Goal: Task Accomplishment & Management: Use online tool/utility

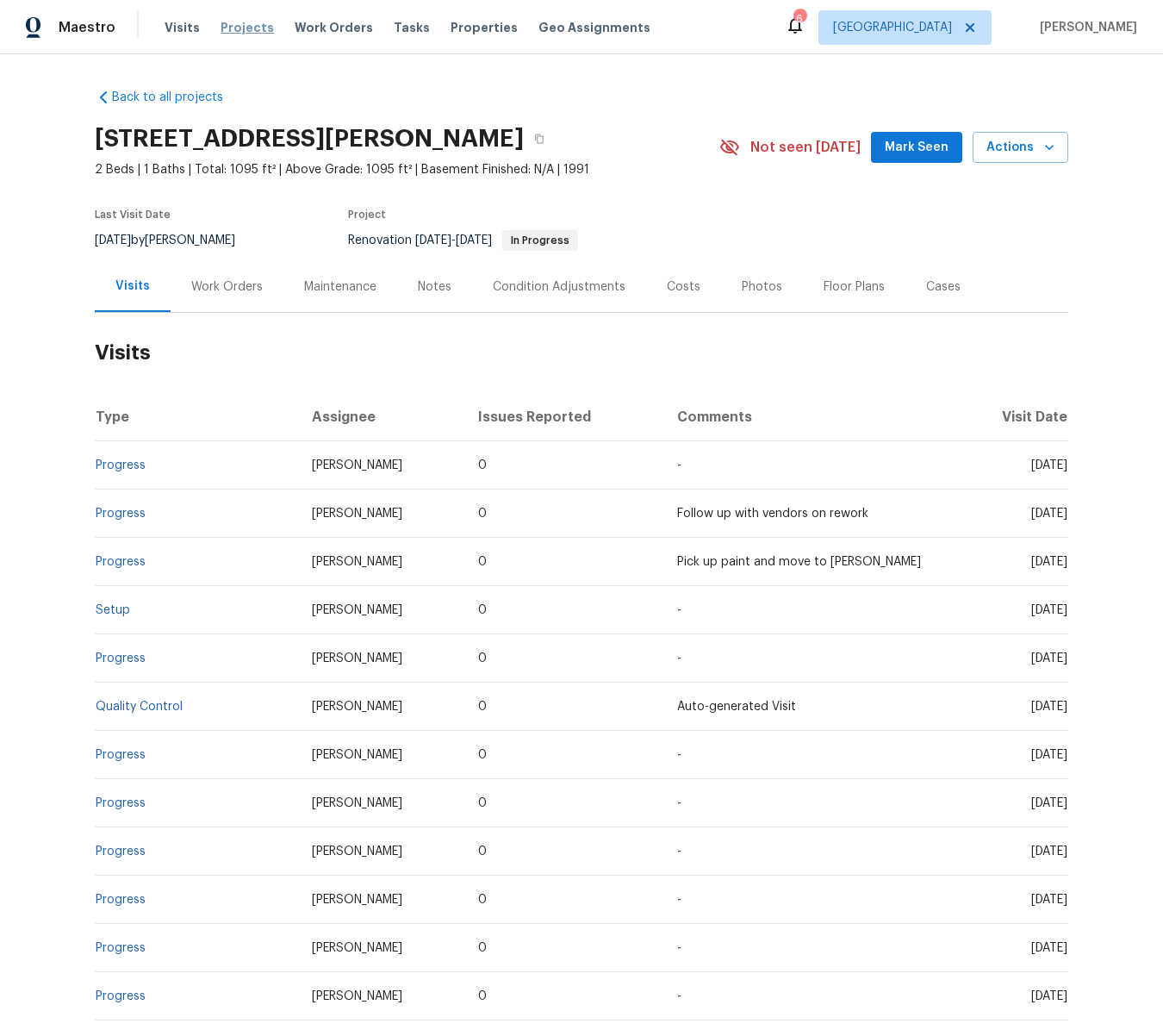
click at [230, 25] on span "Projects" at bounding box center [247, 28] width 53 height 17
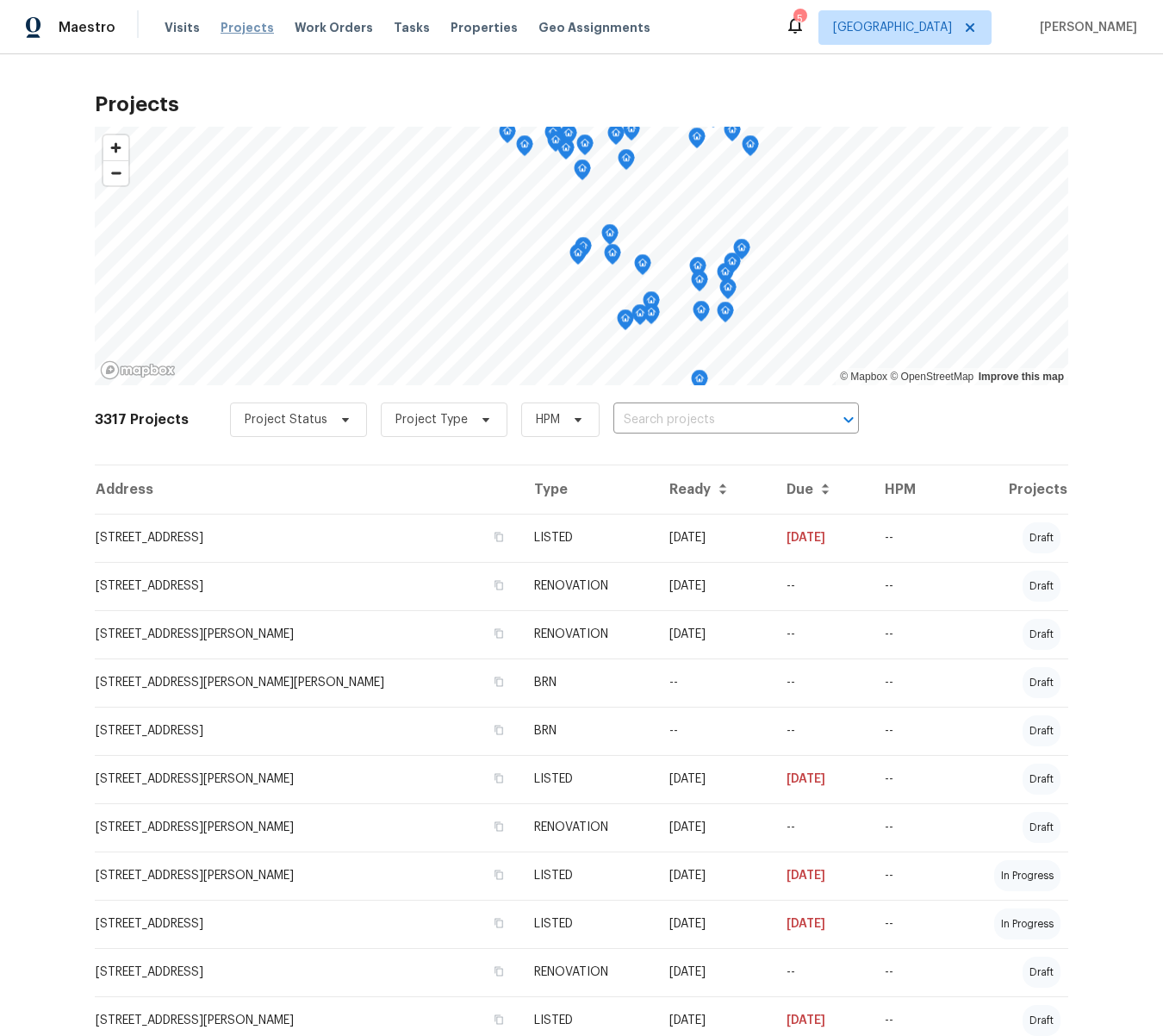
click at [233, 22] on span "Projects" at bounding box center [247, 28] width 53 height 17
click at [707, 424] on input "text" at bounding box center [712, 421] width 198 height 27
type input "26 thist"
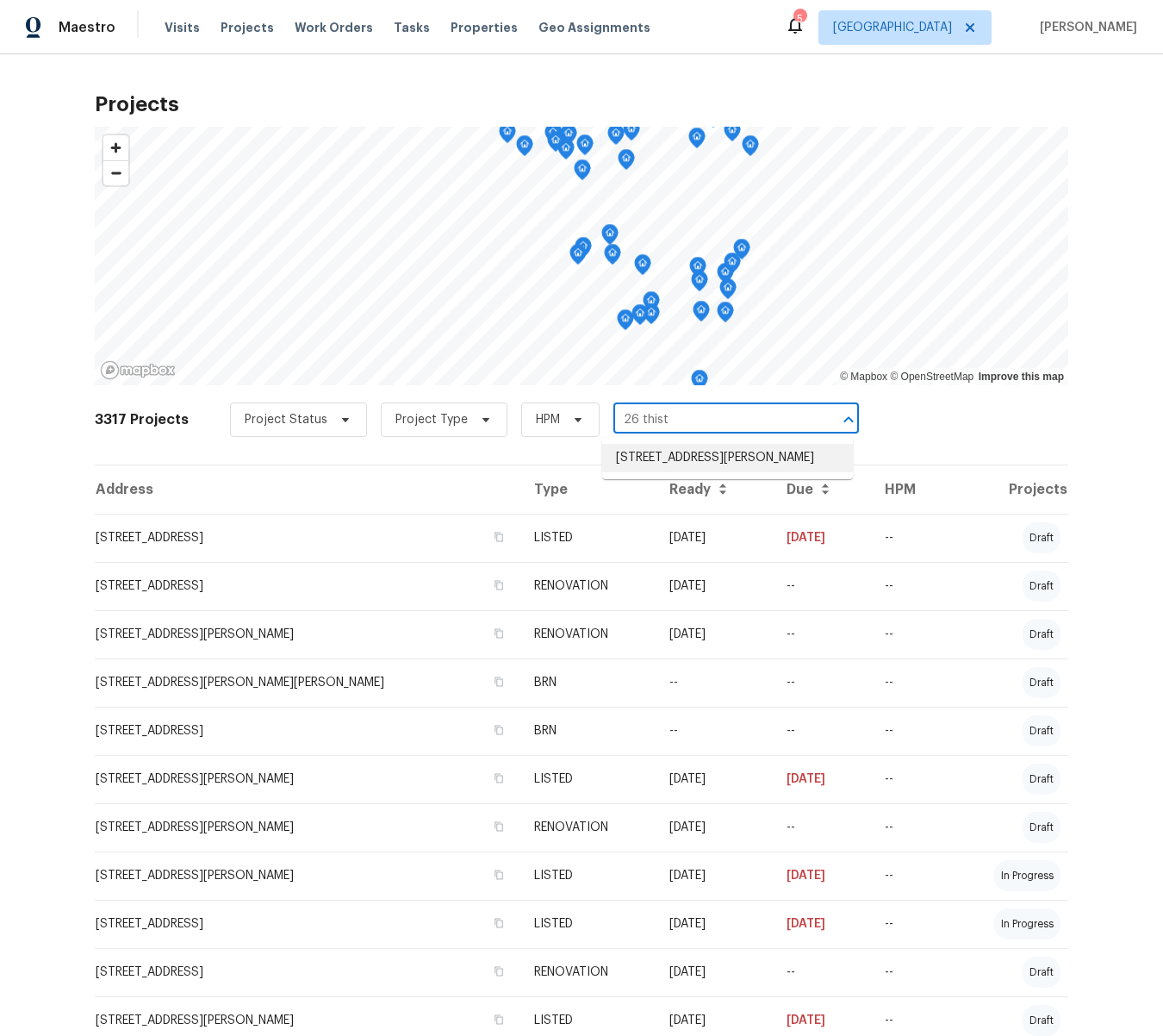
click at [699, 462] on li "[STREET_ADDRESS][PERSON_NAME]" at bounding box center [728, 457] width 251 height 28
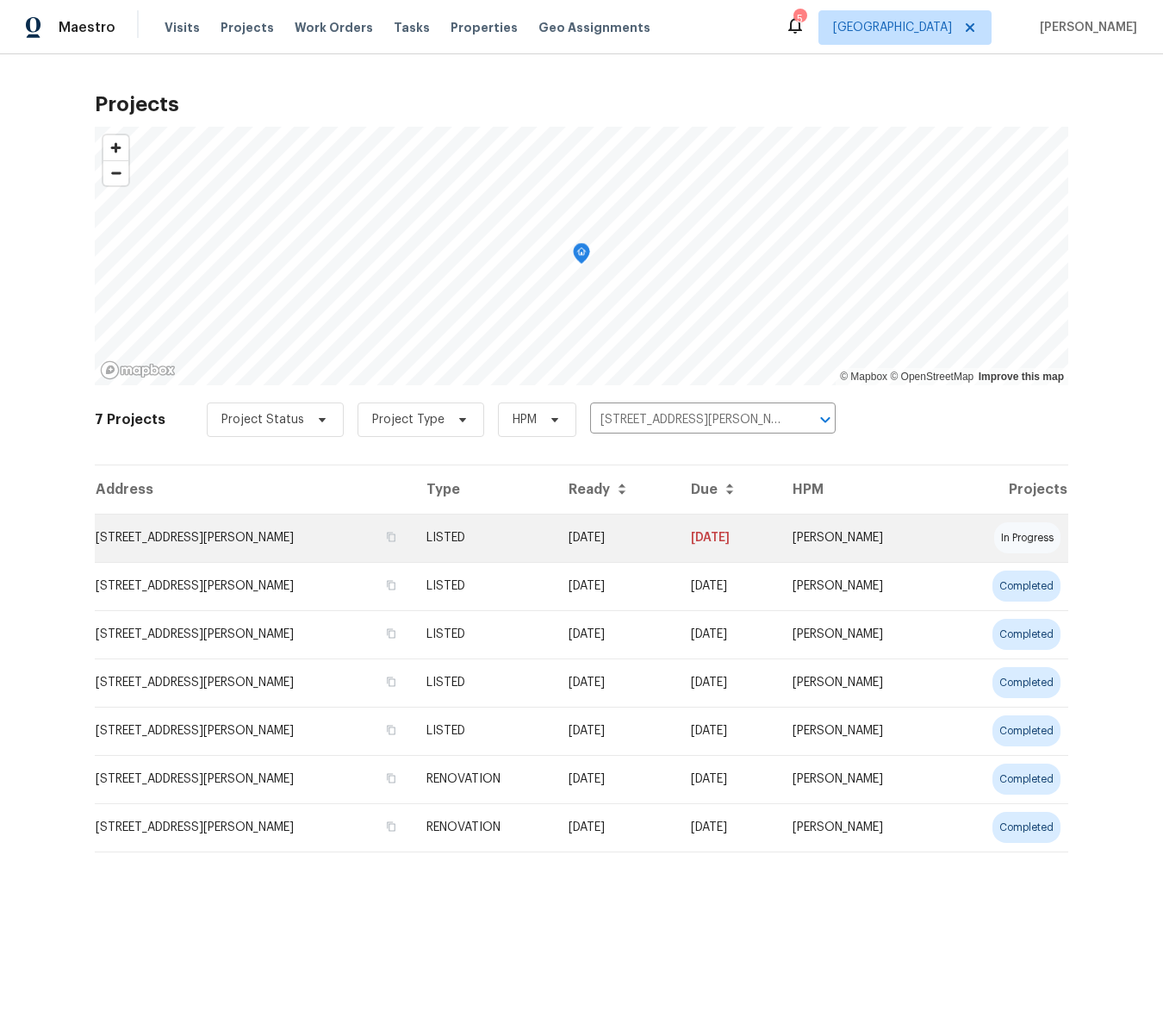
click at [257, 539] on td "[STREET_ADDRESS][PERSON_NAME]" at bounding box center [254, 538] width 318 height 48
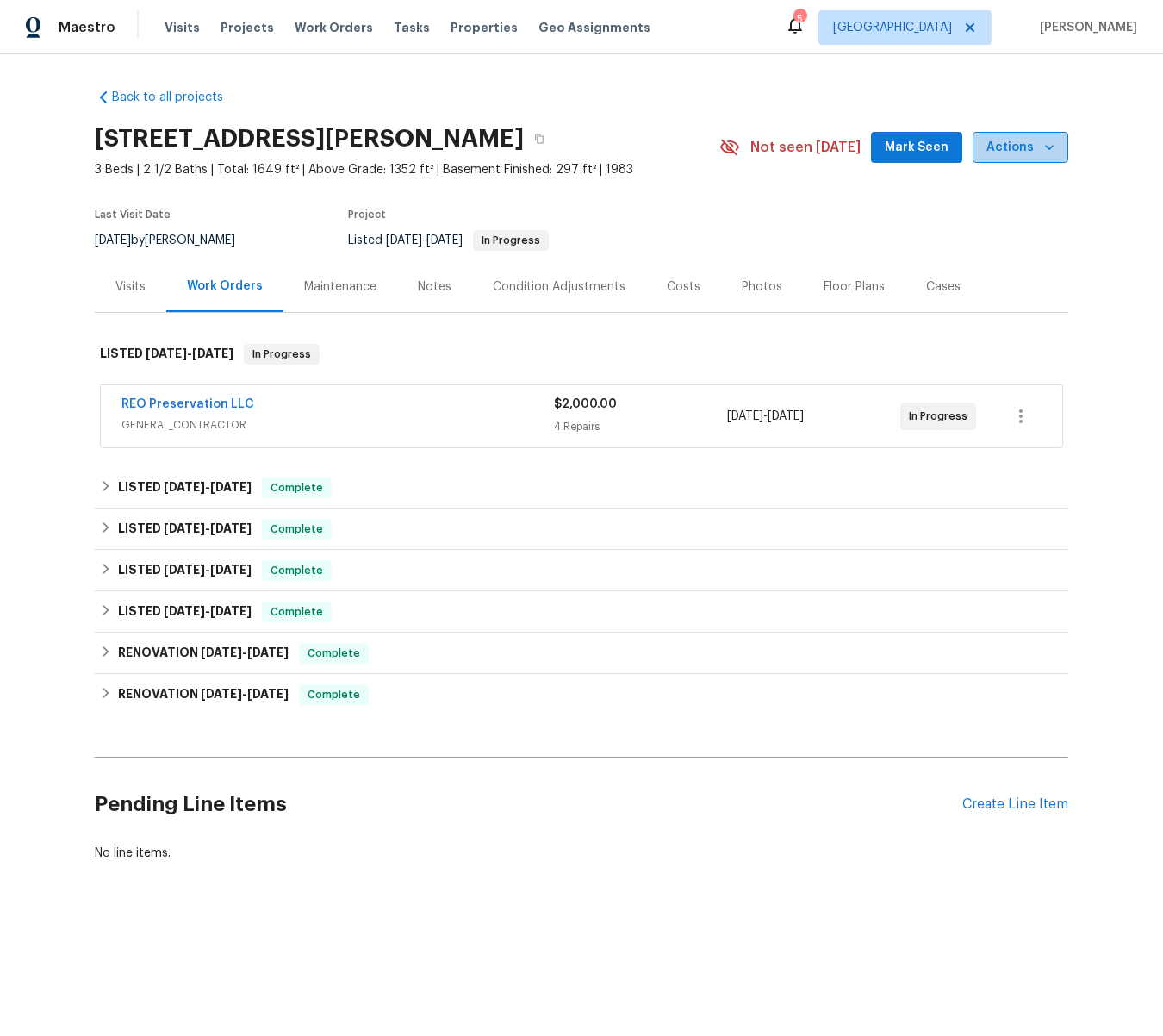
click at [1049, 142] on icon "button" at bounding box center [1050, 147] width 17 height 17
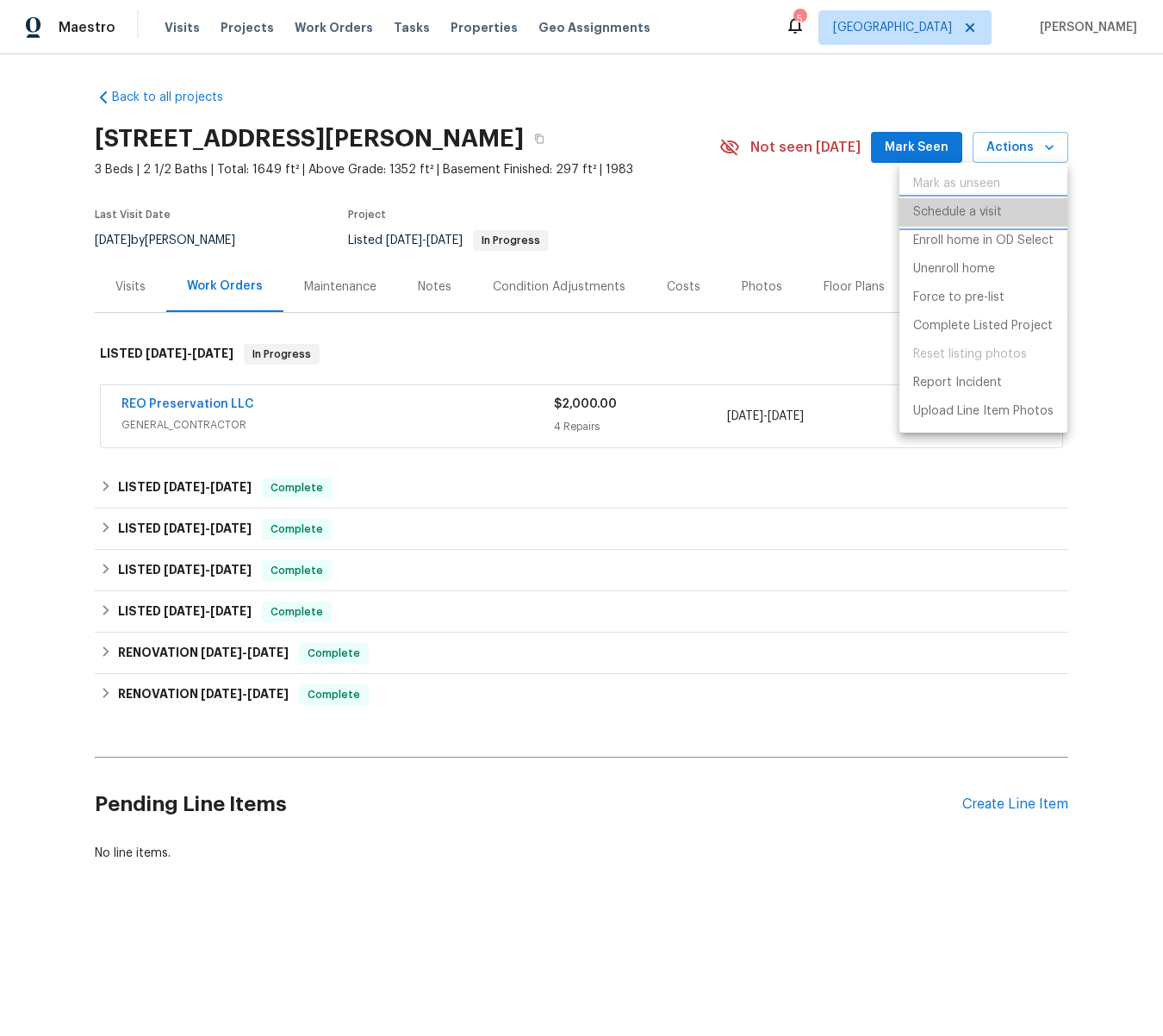
click at [989, 206] on p "Schedule a visit" at bounding box center [959, 212] width 89 height 18
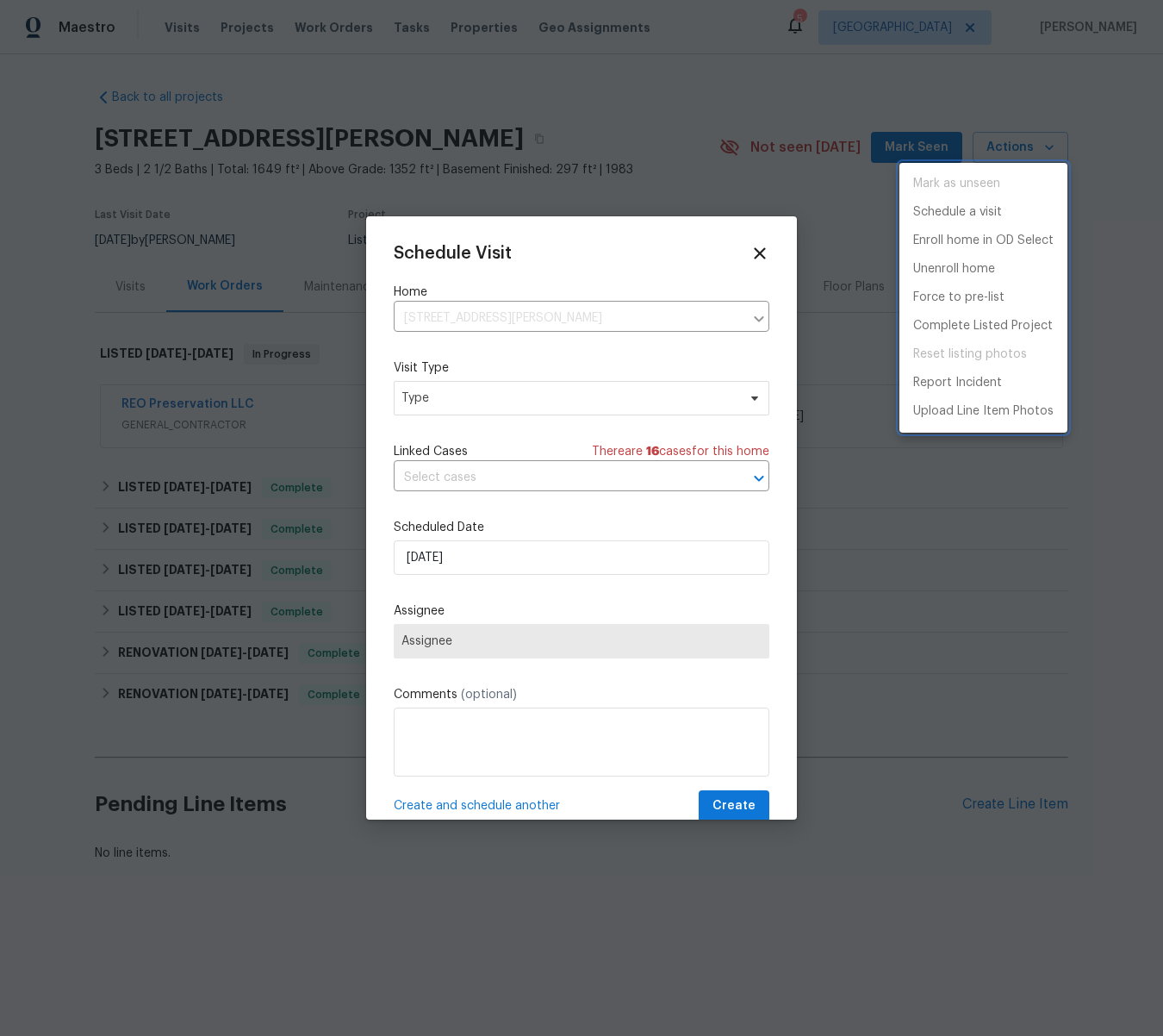
click at [449, 392] on div at bounding box center [582, 518] width 1163 height 1036
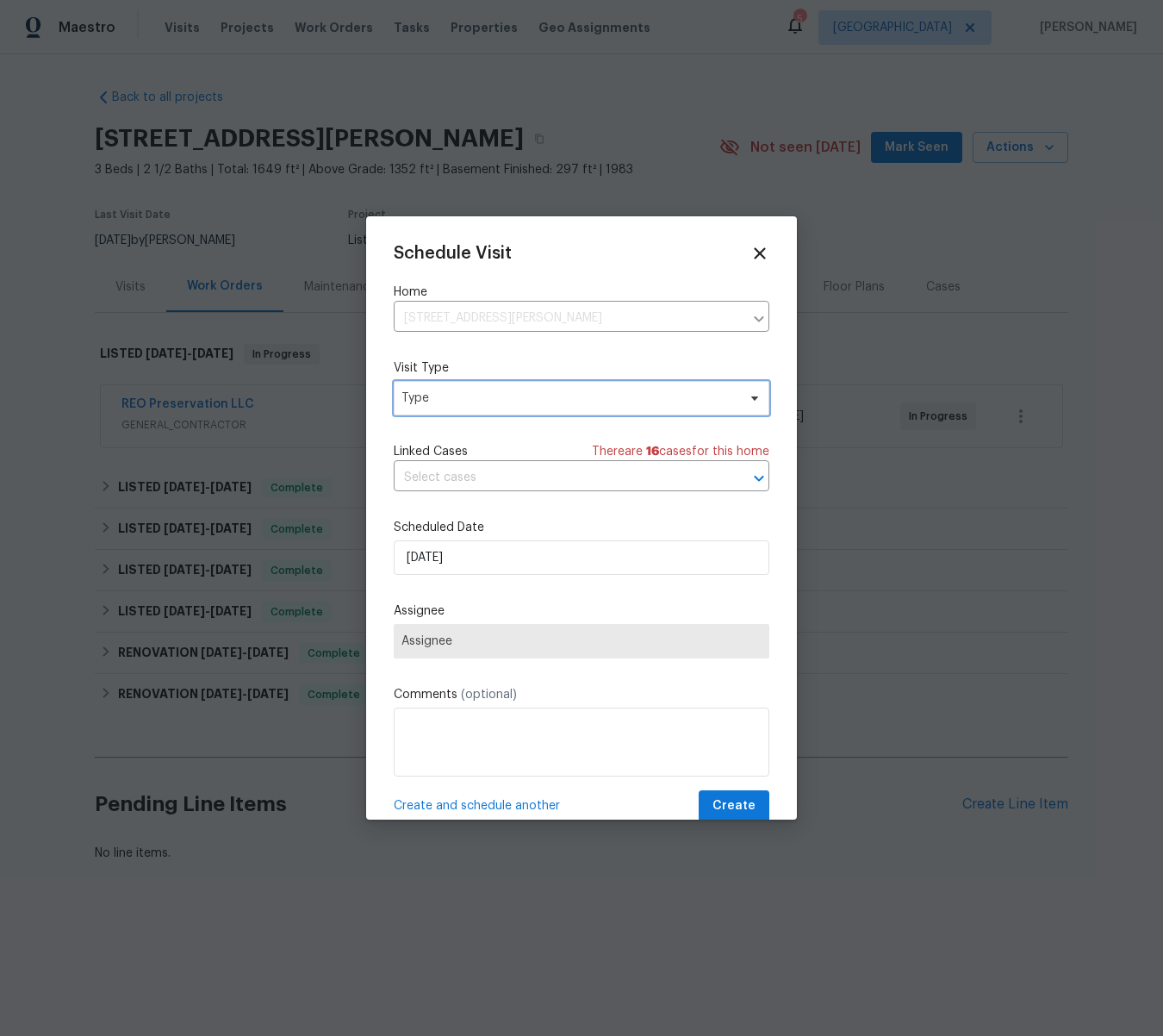
click at [440, 394] on span "Type" at bounding box center [569, 398] width 335 height 17
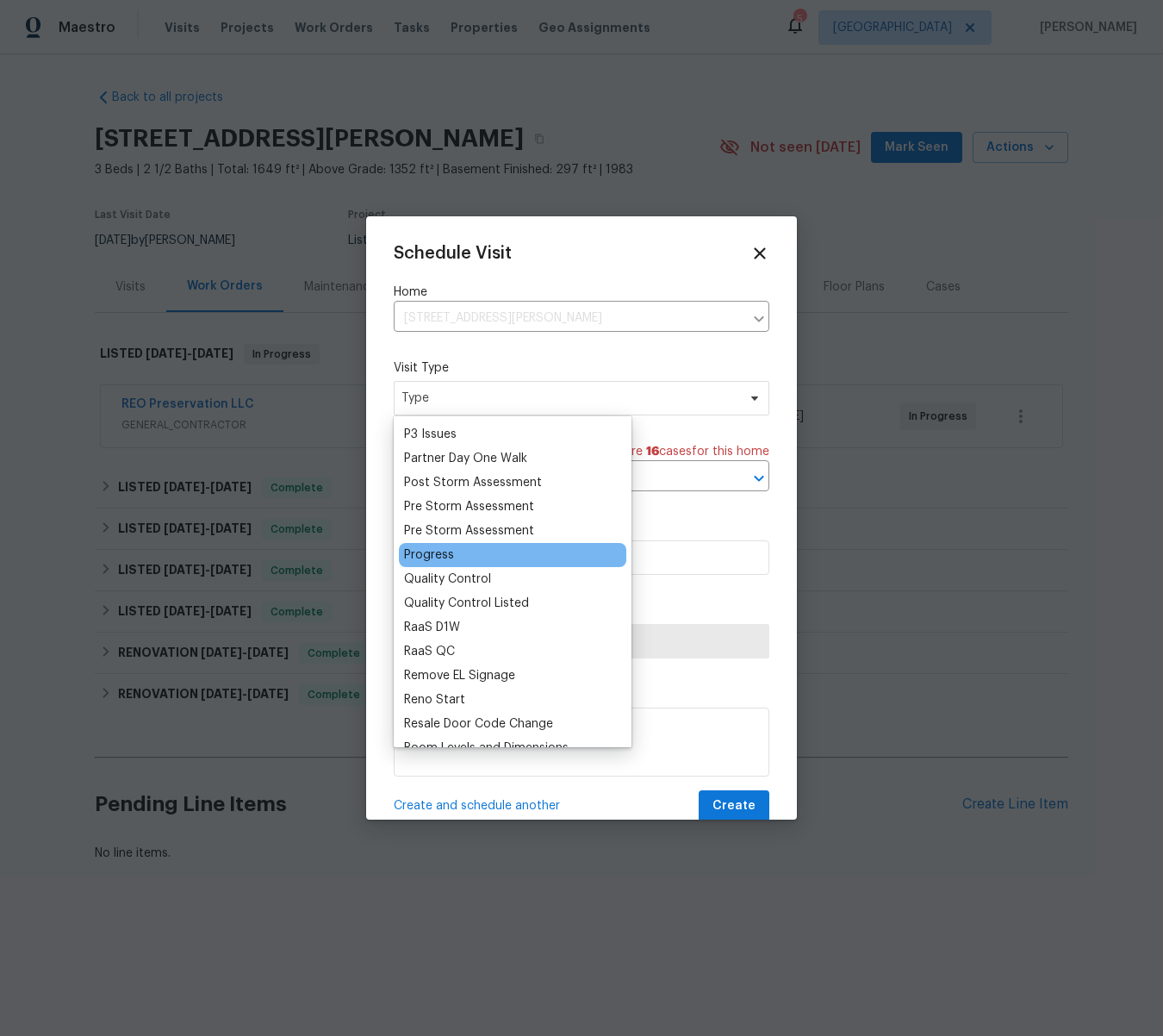
scroll to position [1033, 0]
click at [435, 557] on div "Progress" at bounding box center [429, 557] width 50 height 17
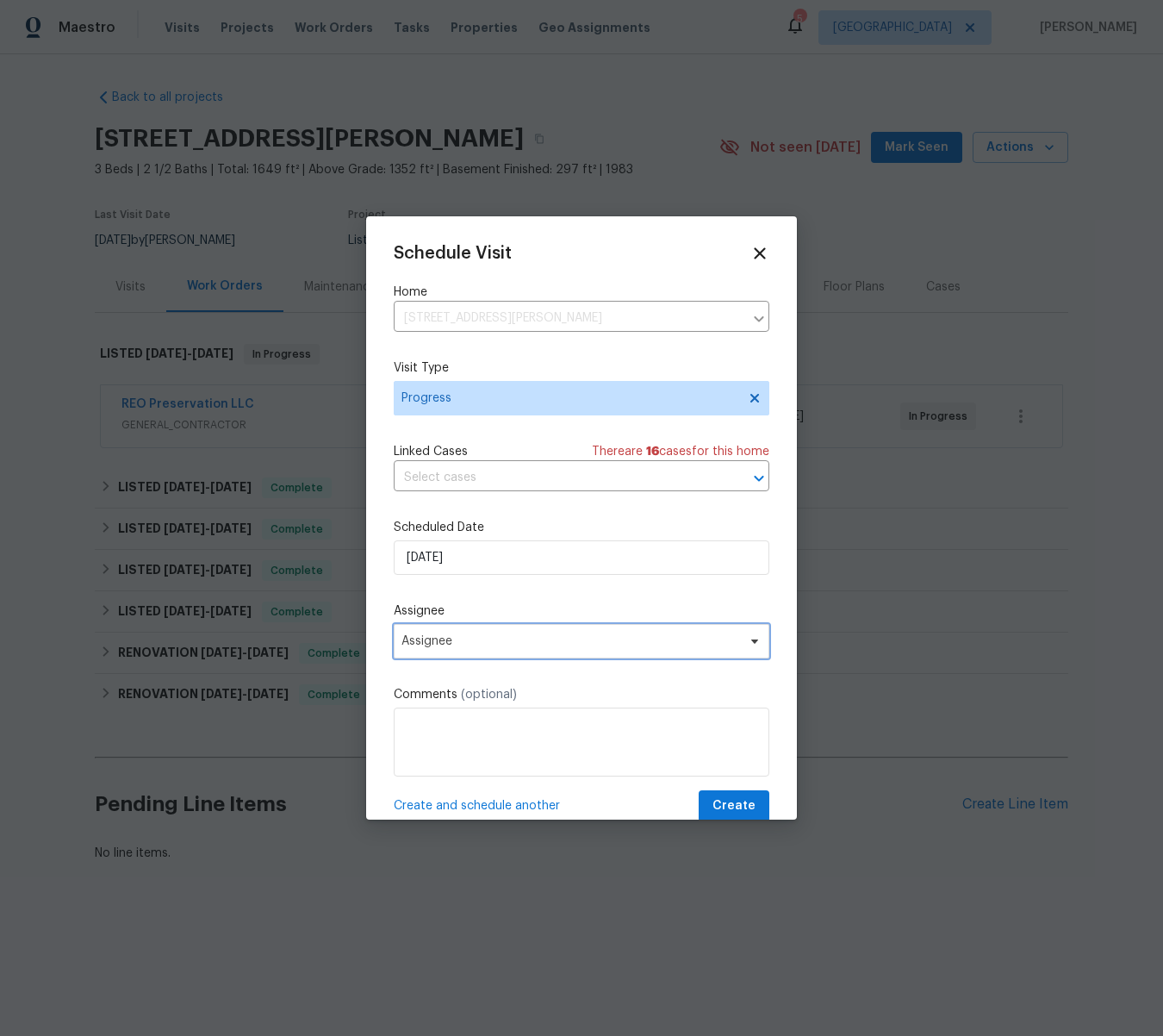
click at [452, 643] on span "Assignee" at bounding box center [570, 641] width 338 height 14
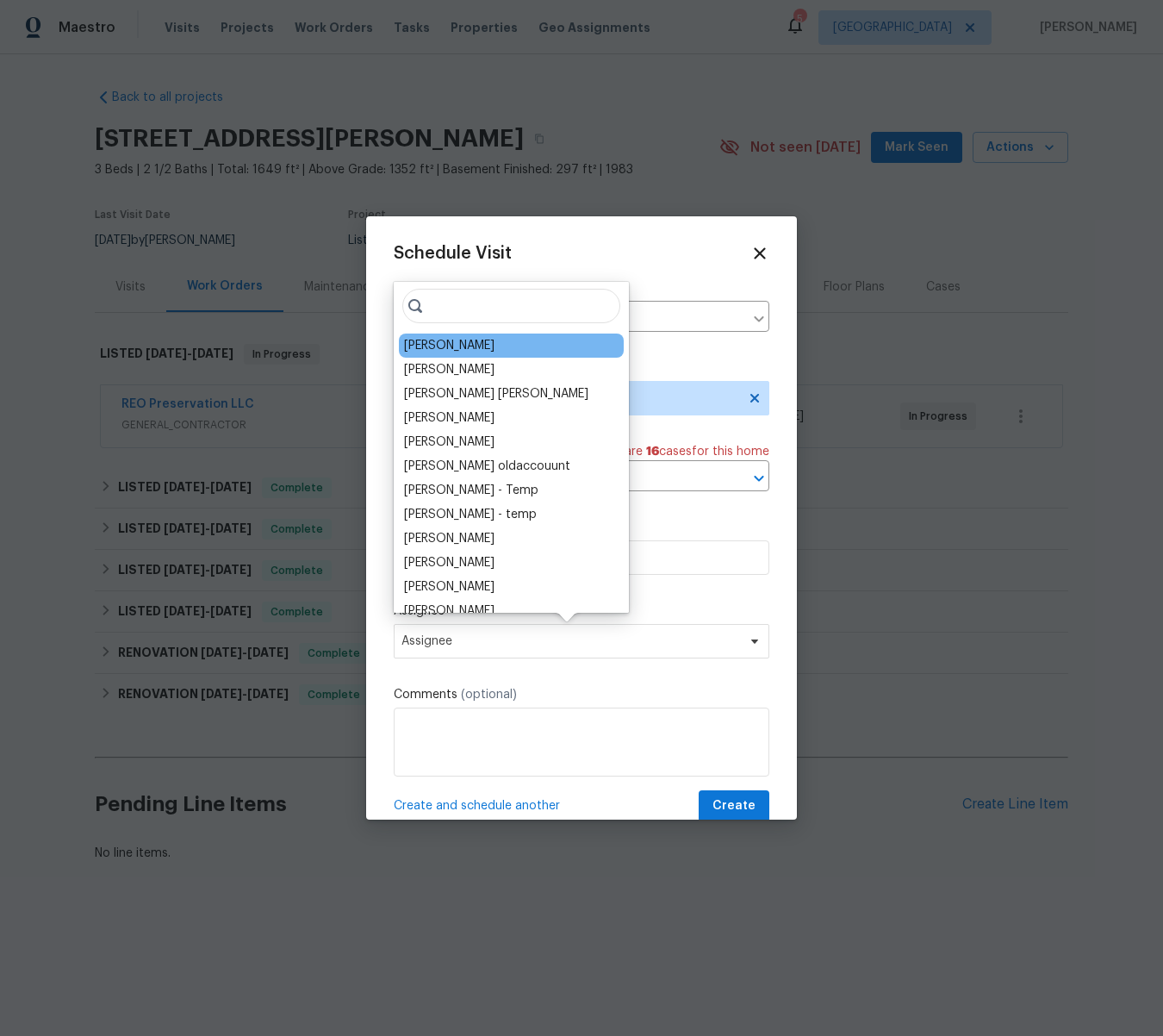
click at [500, 343] on div "[PERSON_NAME]" at bounding box center [512, 345] width 225 height 24
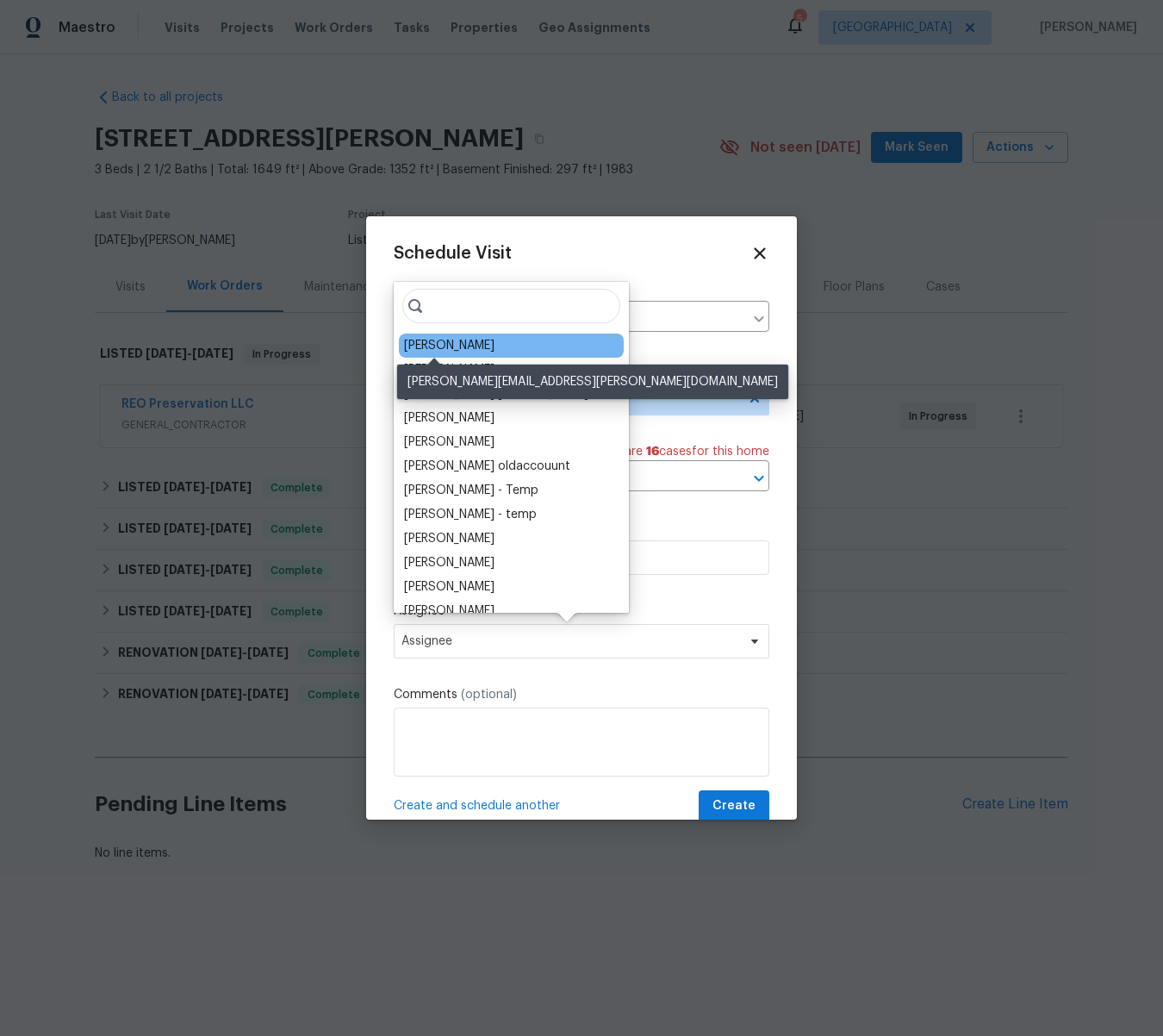
click at [425, 347] on div "[PERSON_NAME]" at bounding box center [449, 346] width 90 height 17
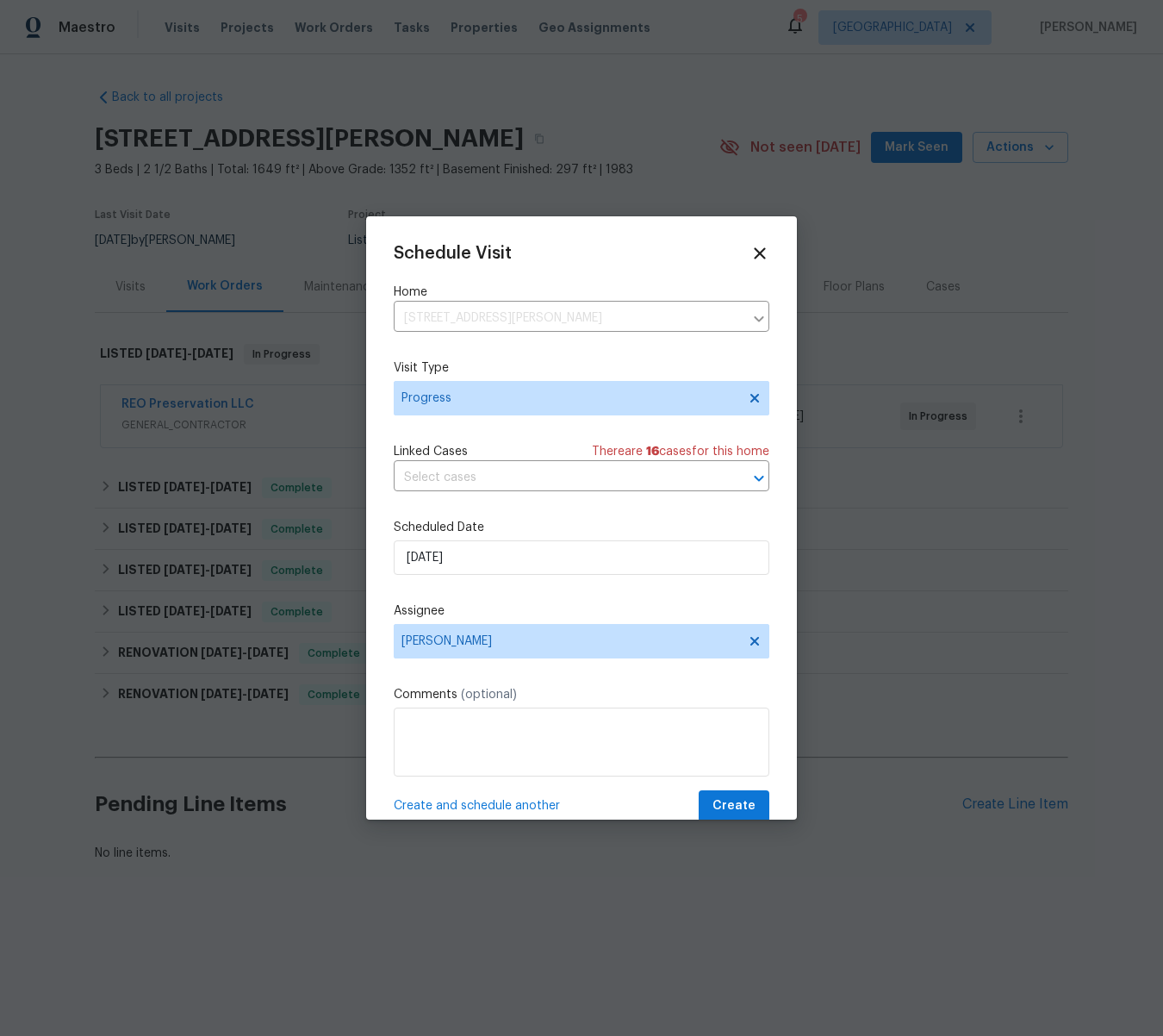
click at [432, 805] on span "Create and schedule another" at bounding box center [477, 806] width 167 height 17
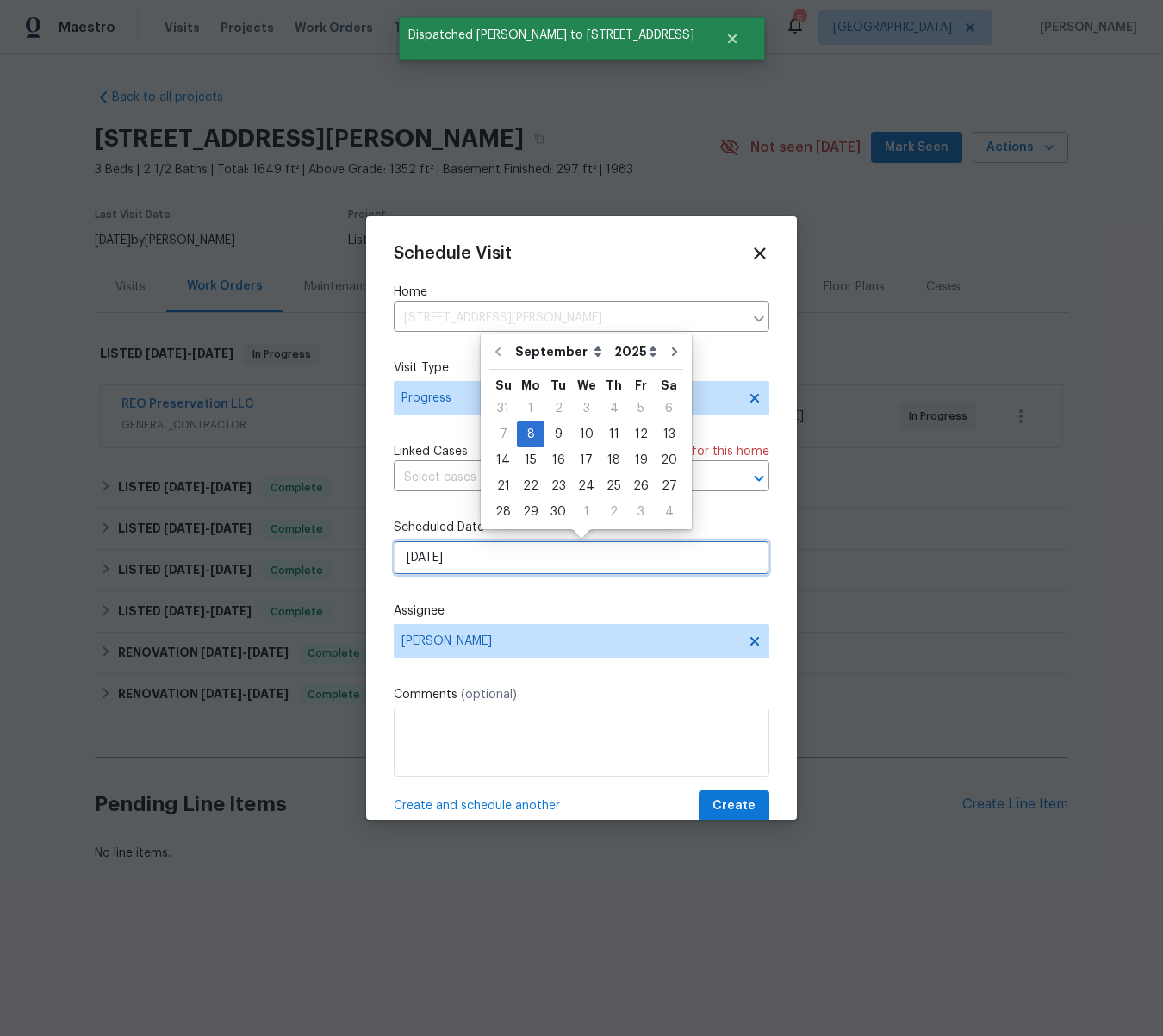
click at [451, 551] on input "[DATE]" at bounding box center [582, 558] width 376 height 35
click at [586, 432] on div "10" at bounding box center [585, 434] width 28 height 24
type input "[DATE]"
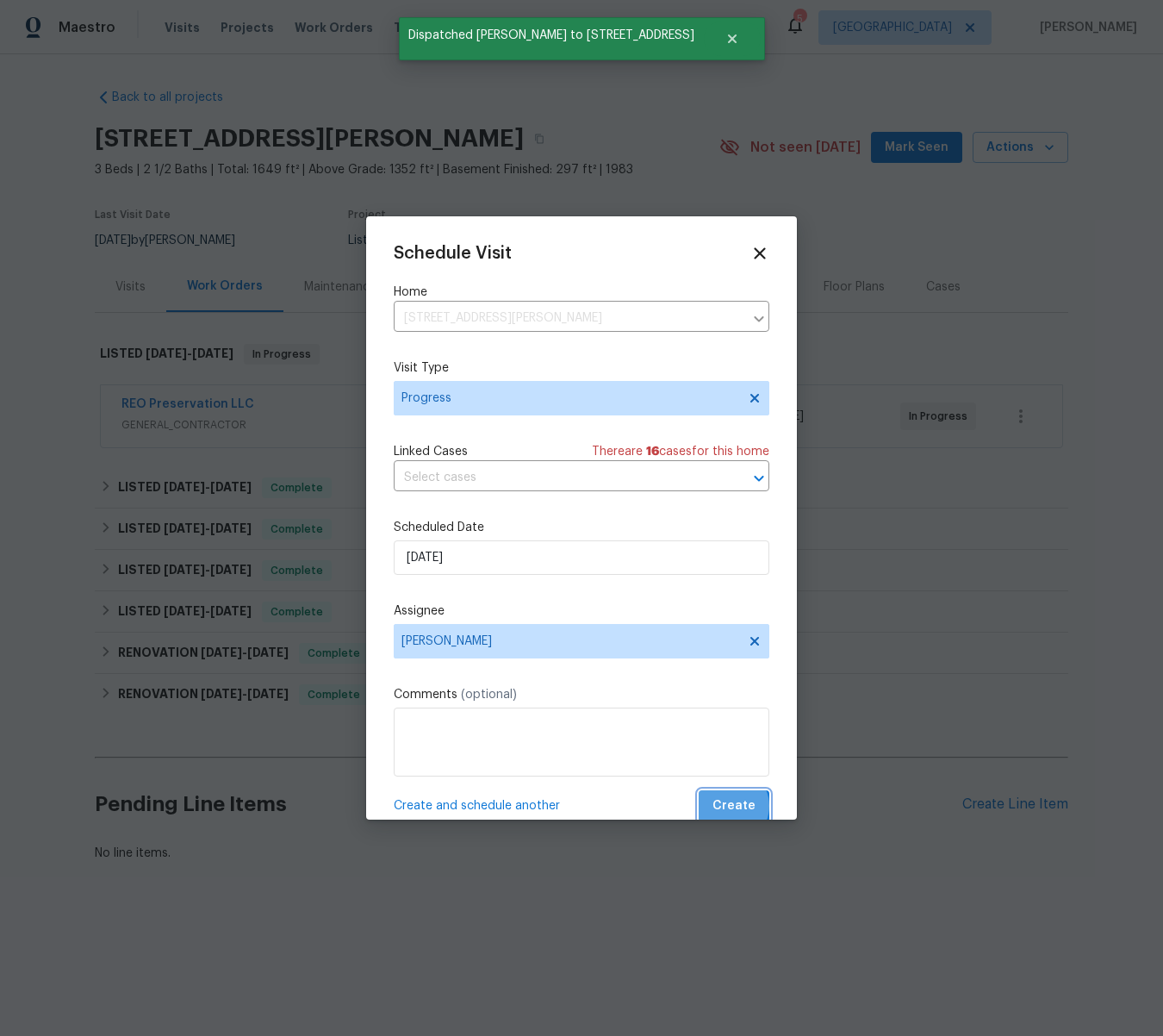
click at [733, 806] on span "Create" at bounding box center [734, 806] width 43 height 21
